Goal: Information Seeking & Learning: Understand process/instructions

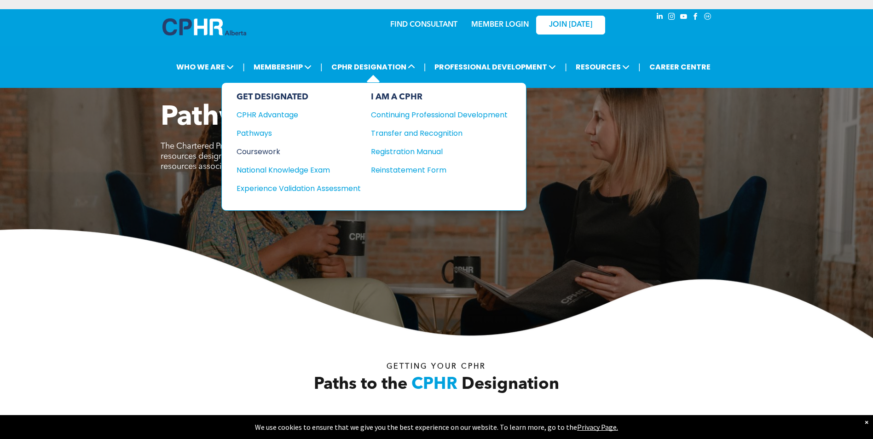
click at [271, 147] on div "Coursework" at bounding box center [292, 152] width 112 height 12
click at [270, 150] on div "Coursework" at bounding box center [292, 152] width 112 height 12
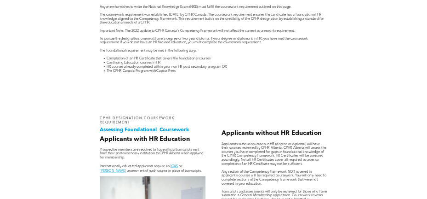
scroll to position [506, 0]
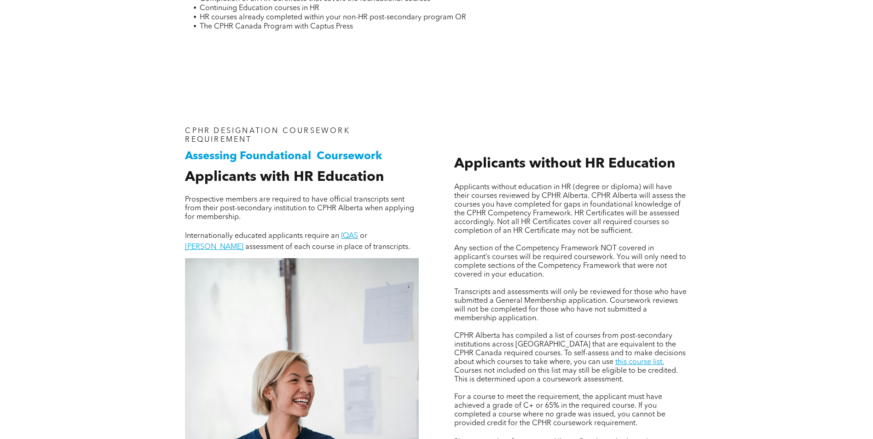
scroll to position [690, 0]
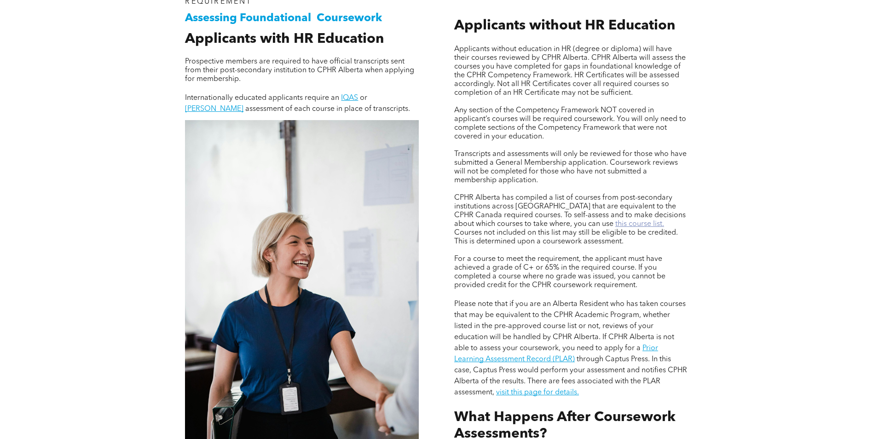
click at [427, 198] on link "this course list." at bounding box center [639, 223] width 49 height 7
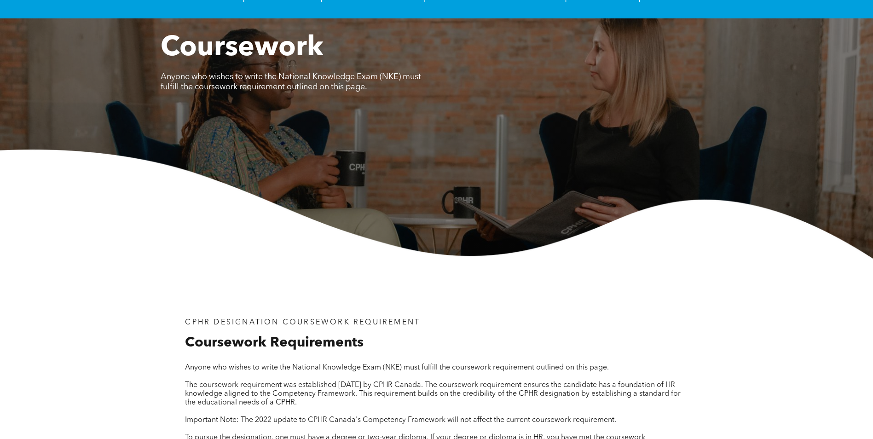
scroll to position [0, 0]
